Goal: Check status

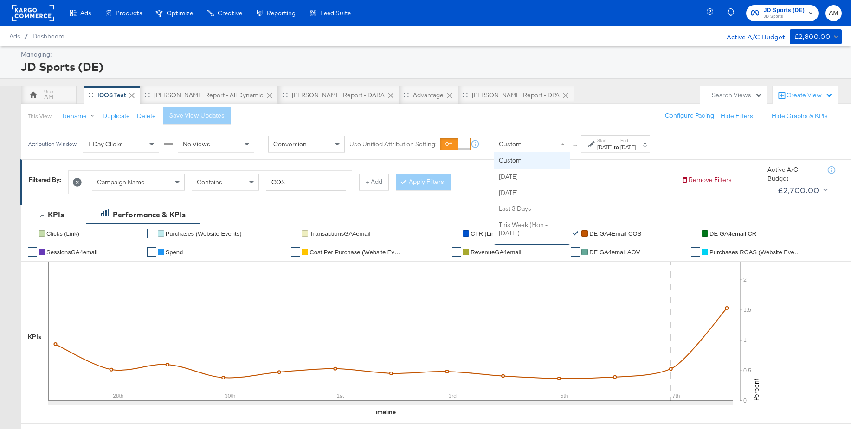
click at [518, 147] on span "Custom" at bounding box center [510, 144] width 23 height 8
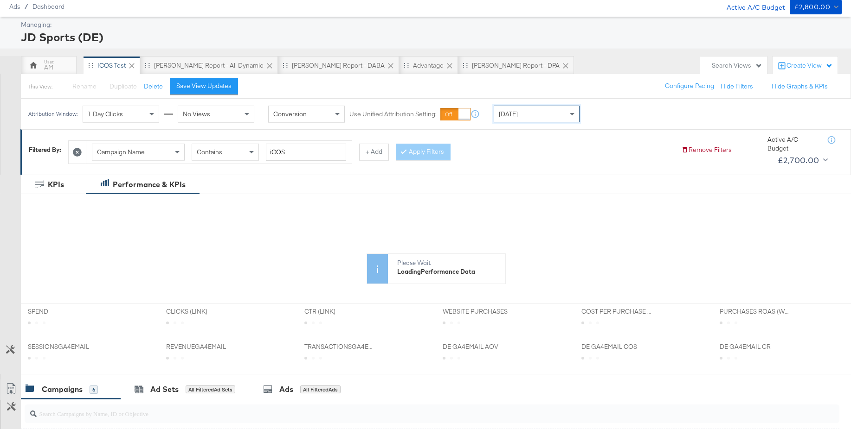
scroll to position [62, 0]
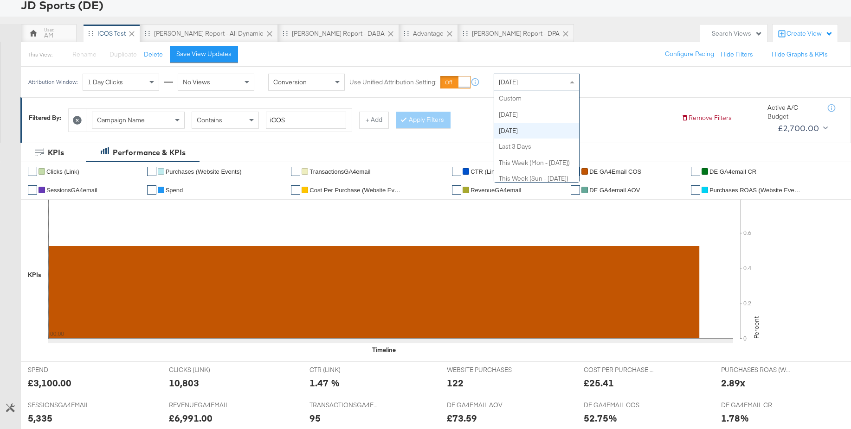
click at [529, 83] on div "[DATE]" at bounding box center [536, 82] width 85 height 16
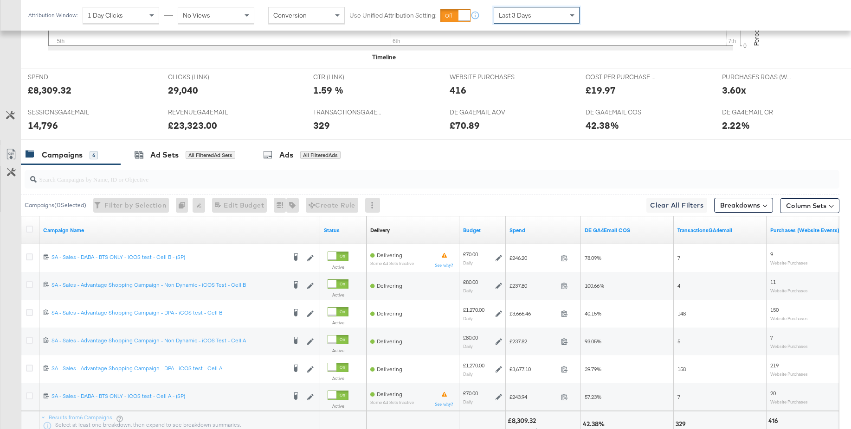
scroll to position [410, 0]
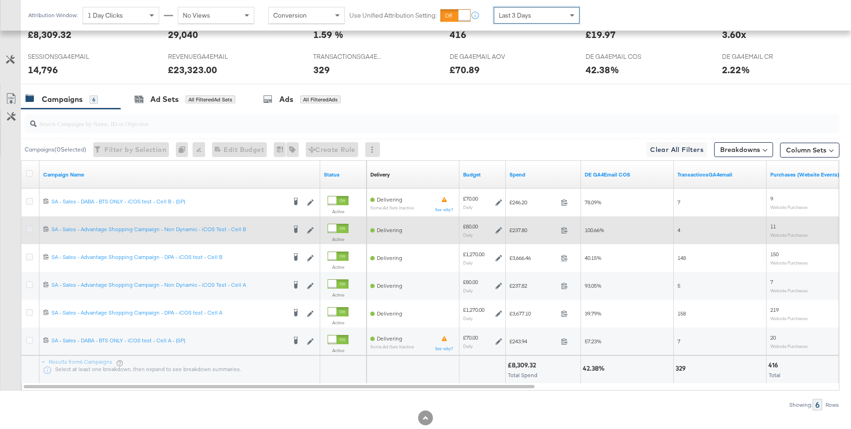
click at [28, 230] on icon at bounding box center [29, 229] width 7 height 7
click at [0, 0] on input "checkbox" at bounding box center [0, 0] width 0 height 0
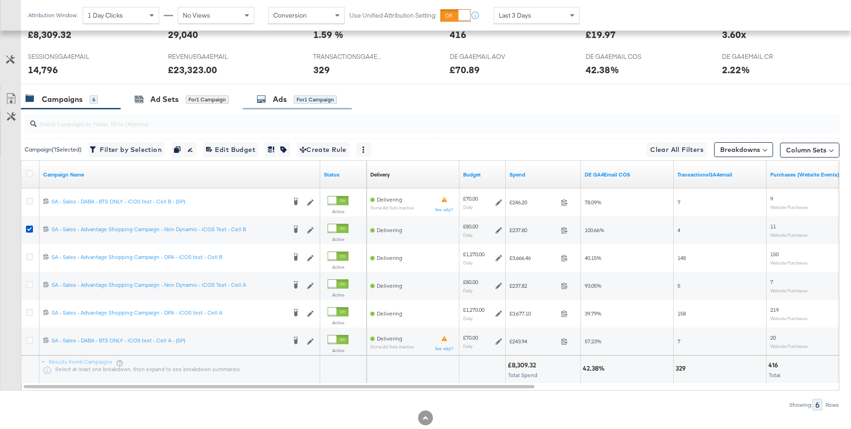
click at [272, 108] on div "Ads for 1 Campaign" at bounding box center [297, 100] width 109 height 20
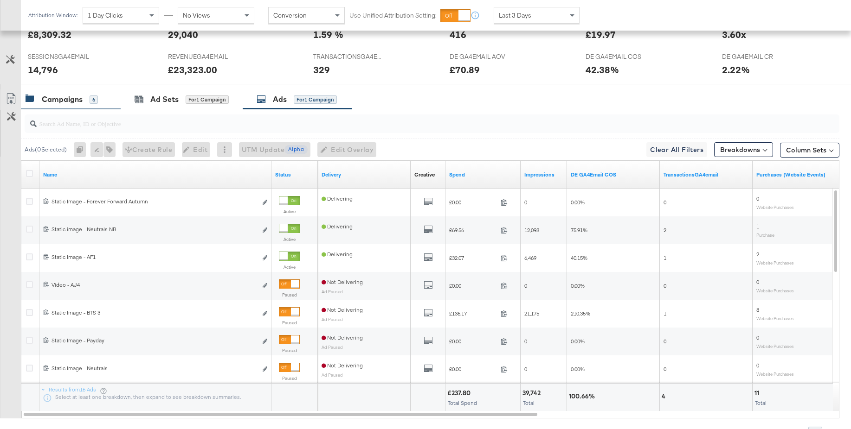
click at [64, 105] on div "Campaigns 6" at bounding box center [71, 100] width 100 height 20
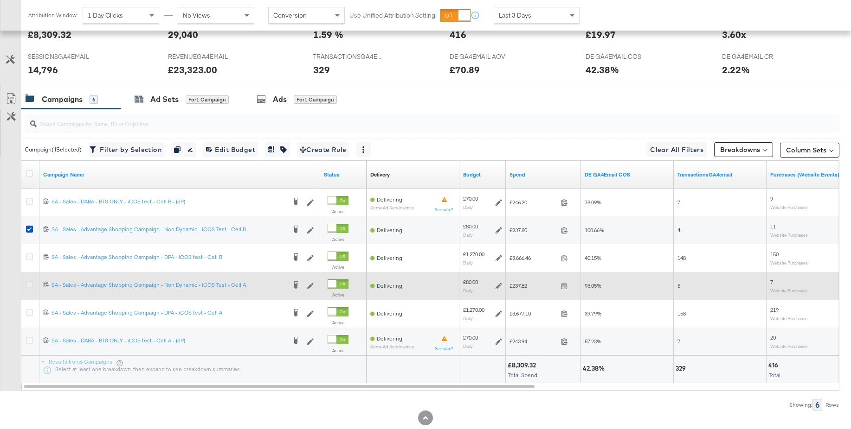
click at [29, 286] on icon at bounding box center [29, 285] width 7 height 7
click at [0, 0] on input "checkbox" at bounding box center [0, 0] width 0 height 0
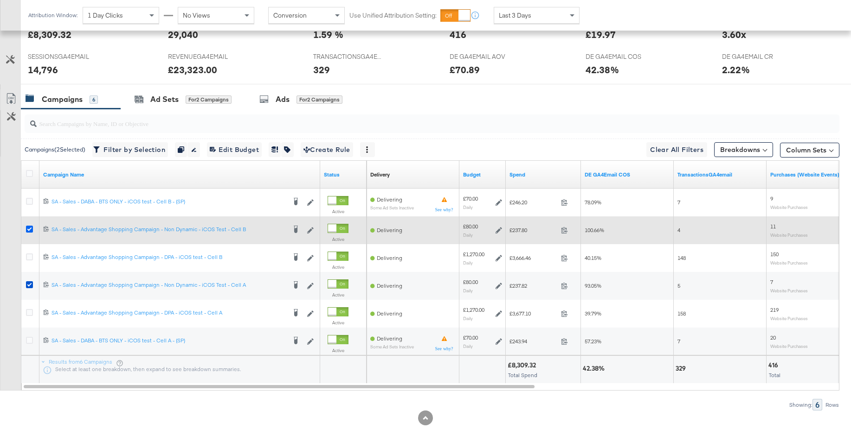
click at [28, 230] on icon at bounding box center [29, 229] width 7 height 7
click at [0, 0] on input "checkbox" at bounding box center [0, 0] width 0 height 0
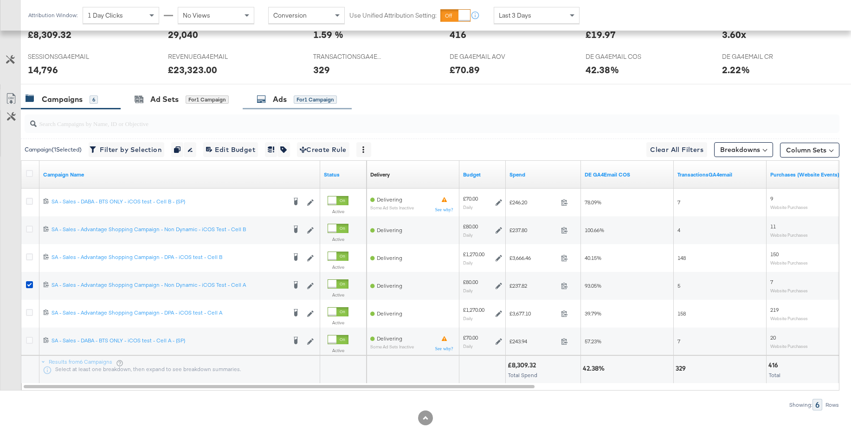
click at [274, 102] on div "Ads" at bounding box center [280, 99] width 14 height 11
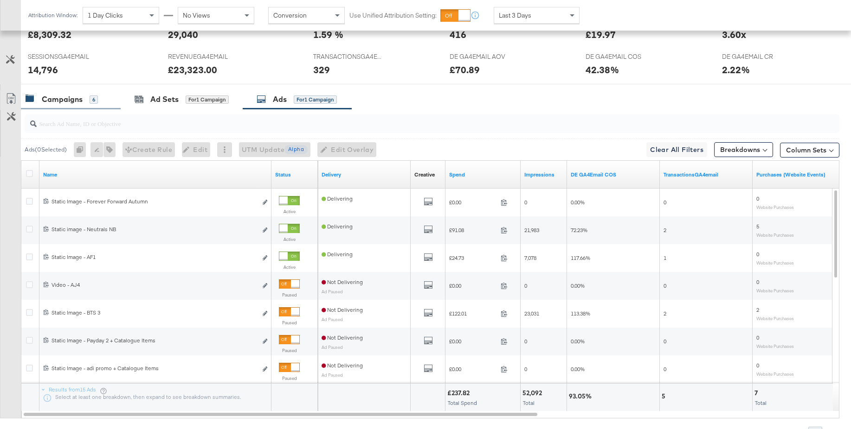
click at [60, 100] on div "Campaigns" at bounding box center [62, 99] width 41 height 11
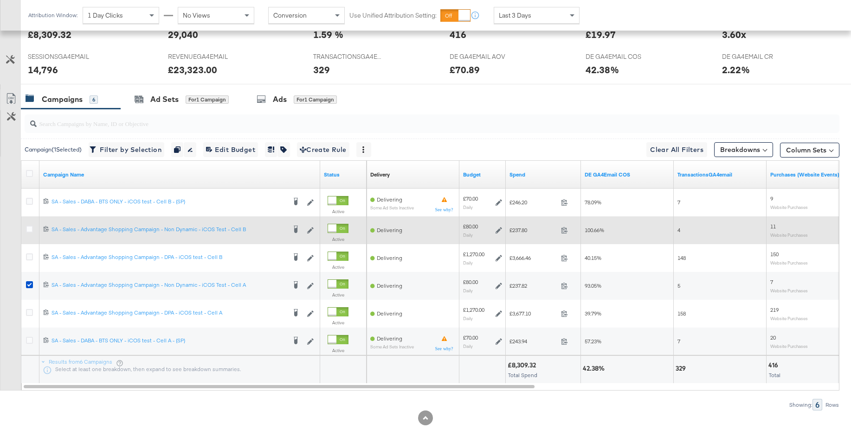
drag, startPoint x: 29, startPoint y: 201, endPoint x: 28, endPoint y: 241, distance: 40.4
click at [29, 201] on icon at bounding box center [29, 201] width 7 height 7
click at [0, 0] on input "checkbox" at bounding box center [0, 0] width 0 height 0
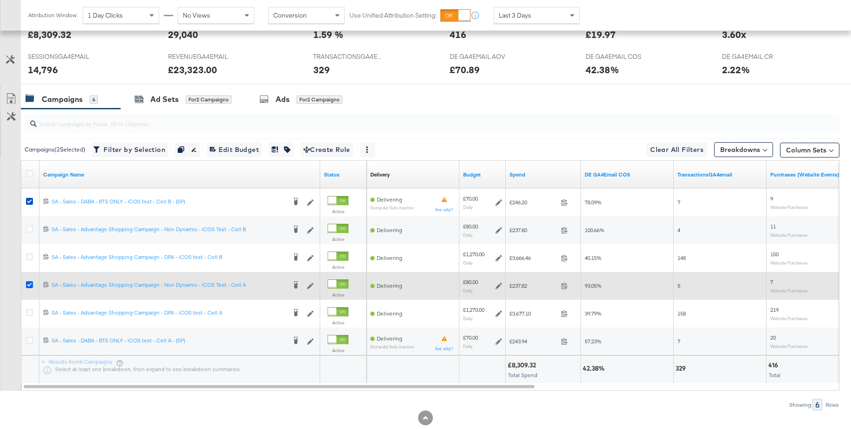
click at [29, 286] on icon at bounding box center [29, 285] width 7 height 7
click at [0, 0] on input "checkbox" at bounding box center [0, 0] width 0 height 0
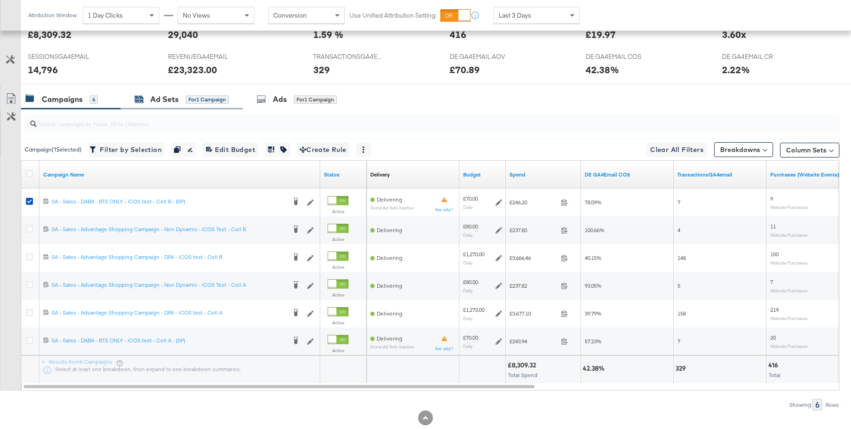
click at [167, 98] on div "Ad Sets" at bounding box center [164, 99] width 28 height 11
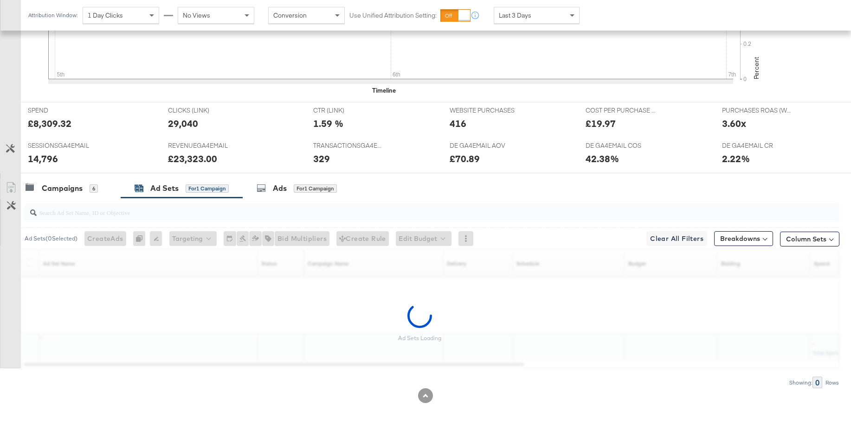
scroll to position [321, 0]
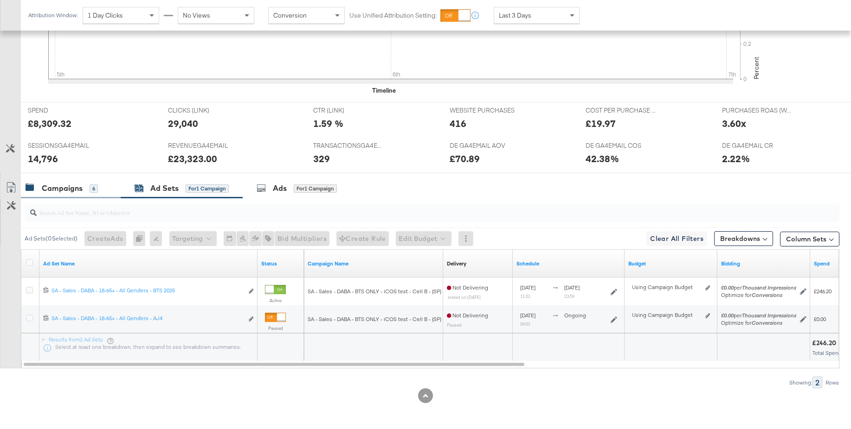
click at [68, 186] on div "Campaigns" at bounding box center [62, 188] width 41 height 11
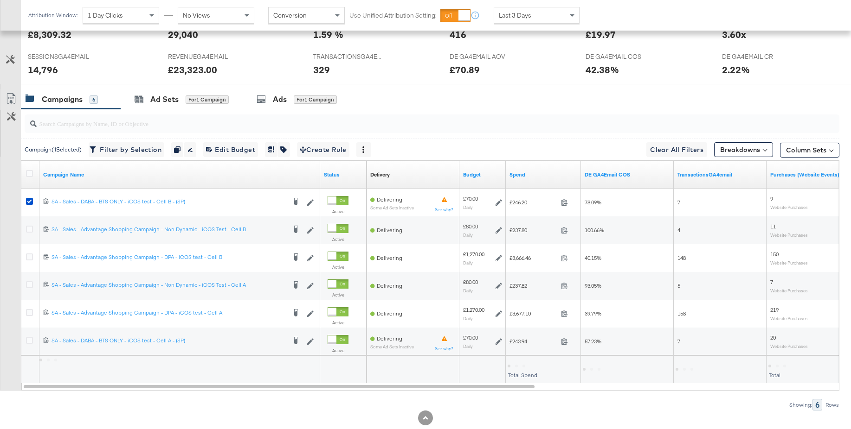
scroll to position [433, 0]
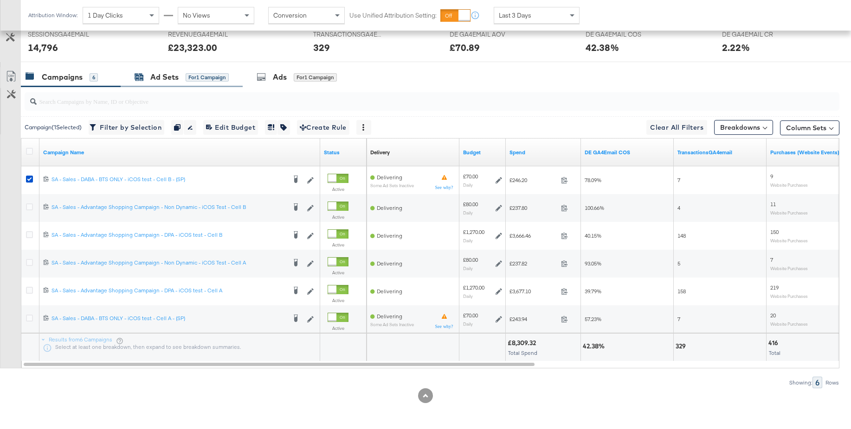
click at [173, 80] on div "Ad Sets" at bounding box center [164, 77] width 28 height 11
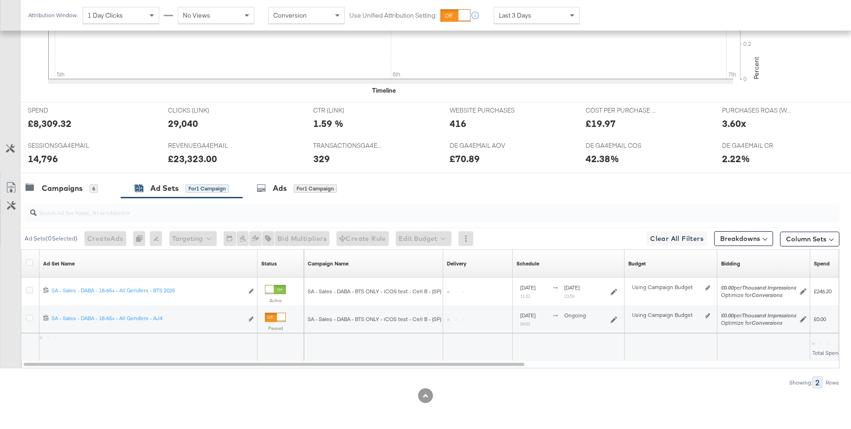
scroll to position [321, 0]
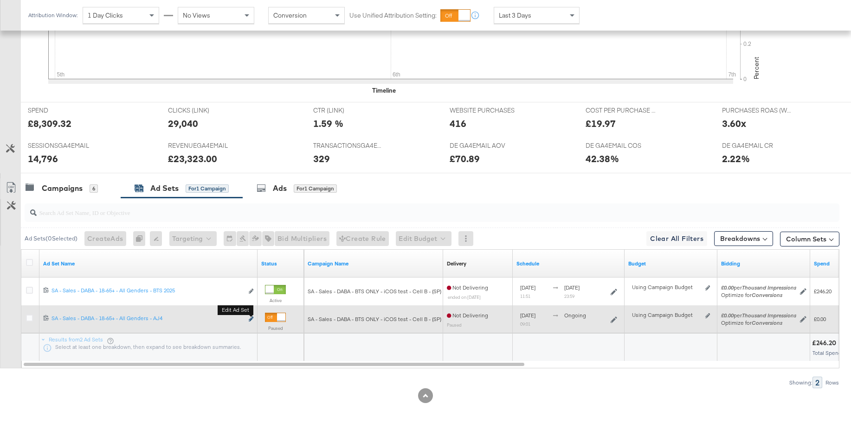
click at [250, 320] on icon "link" at bounding box center [251, 319] width 5 height 5
